Goal: Find specific page/section: Find specific page/section

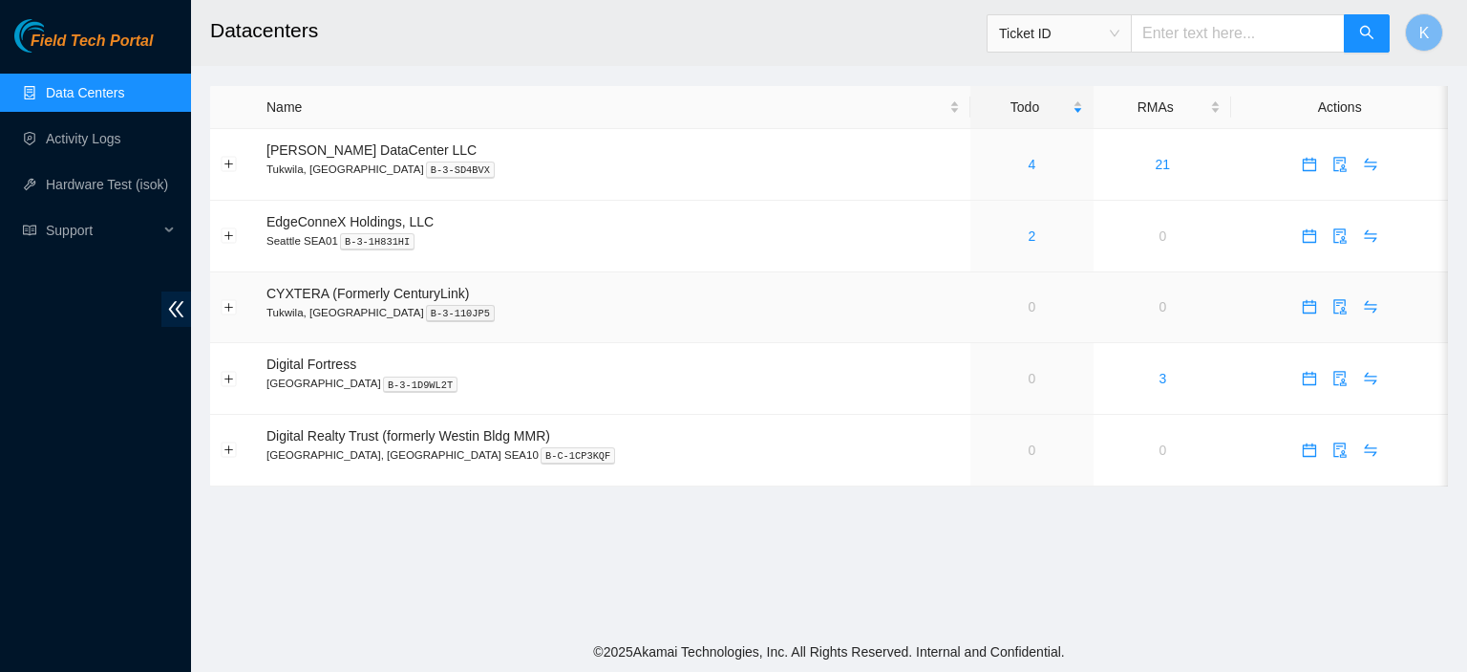
click at [888, 287] on td "CYXTERA (Formerly CenturyLink) Tukwila, WA B-3-110JP5" at bounding box center [613, 308] width 715 height 72
